Goal: Find specific fact: Find specific fact

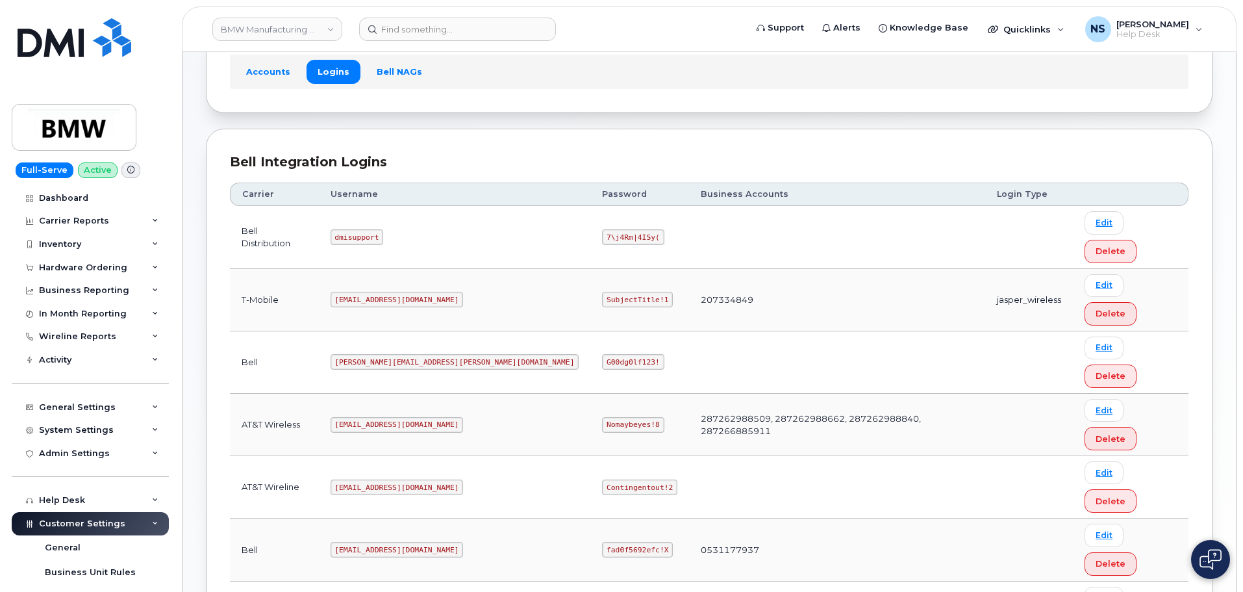
scroll to position [92, 0]
click at [377, 291] on code "[EMAIL_ADDRESS][DOMAIN_NAME]" at bounding box center [397, 299] width 133 height 16
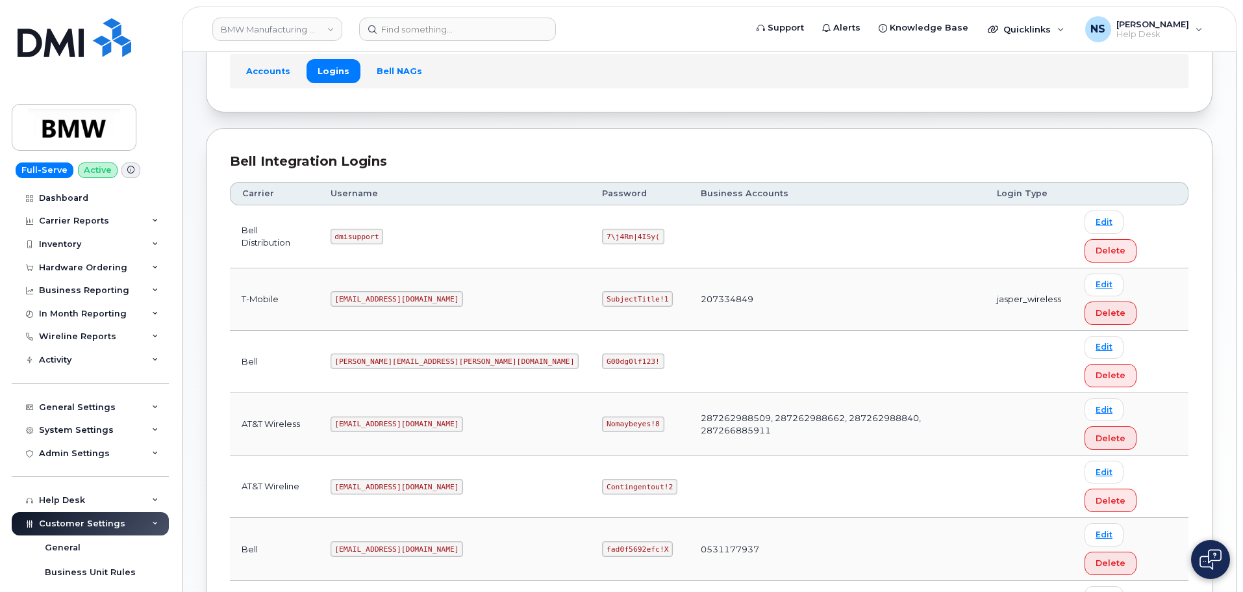
copy code "[EMAIL_ADDRESS][DOMAIN_NAME]"
copy code "SubjectTitle!1"
